Goal: Information Seeking & Learning: Learn about a topic

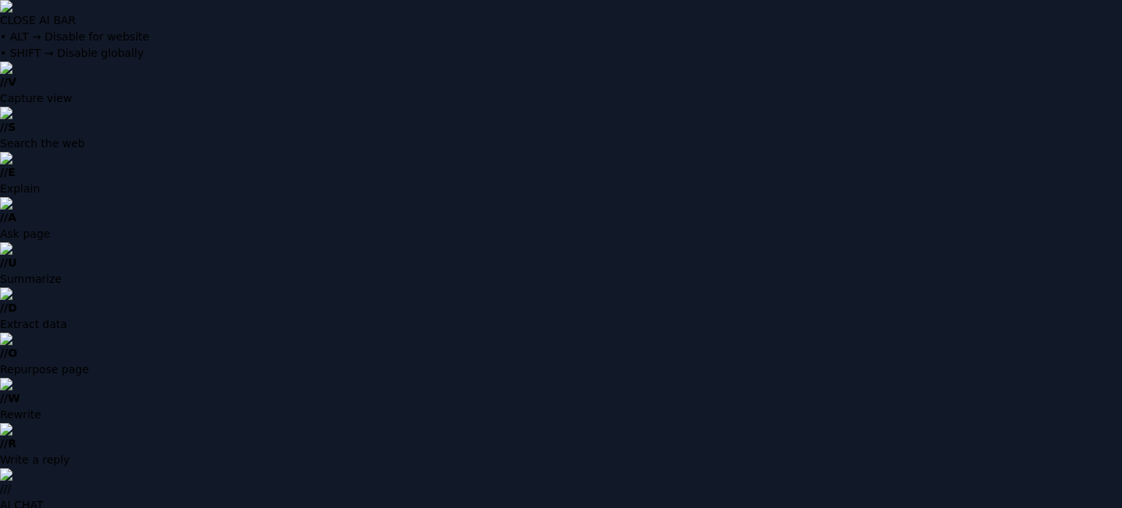
type input "**********"
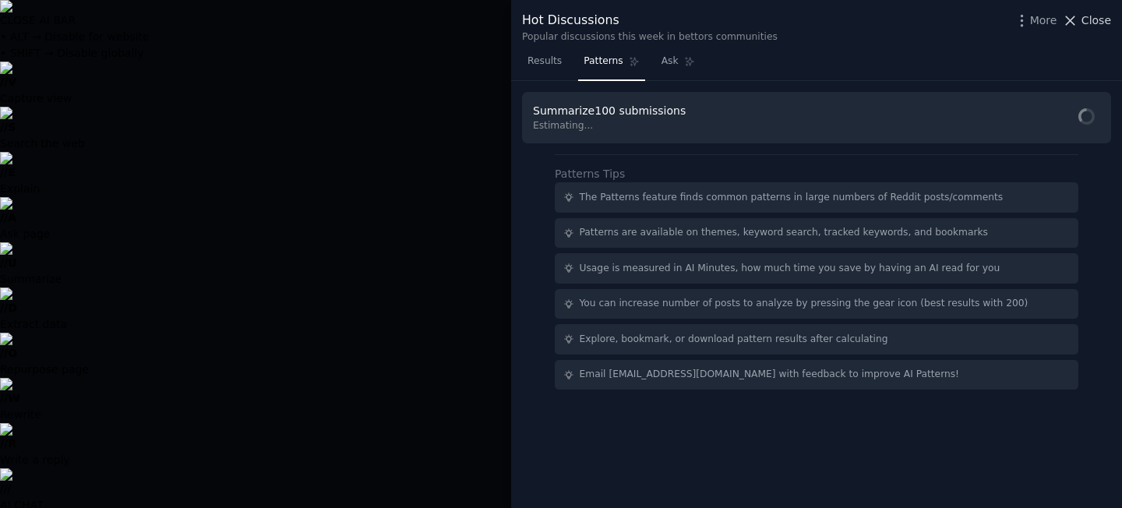
click at [1091, 23] on span "Close" at bounding box center [1097, 20] width 30 height 16
